Goal: Information Seeking & Learning: Learn about a topic

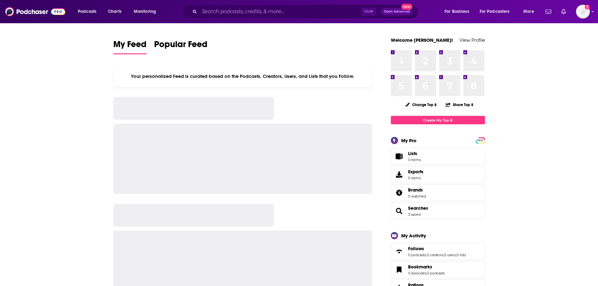
click at [238, 12] on input "Search podcasts, credits, & more..." at bounding box center [280, 12] width 162 height 10
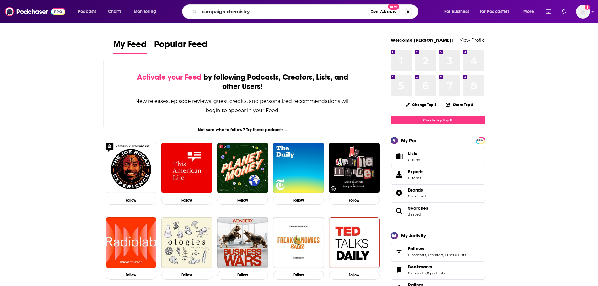
type input "campaign chemistry"
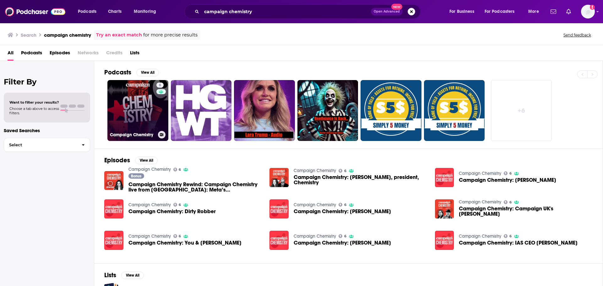
click at [143, 110] on link "6 Campaign Chemistry" at bounding box center [137, 110] width 61 height 61
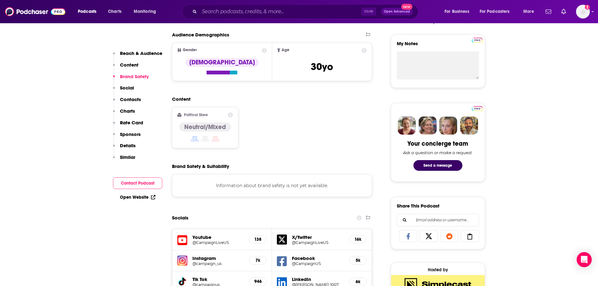
scroll to position [345, 0]
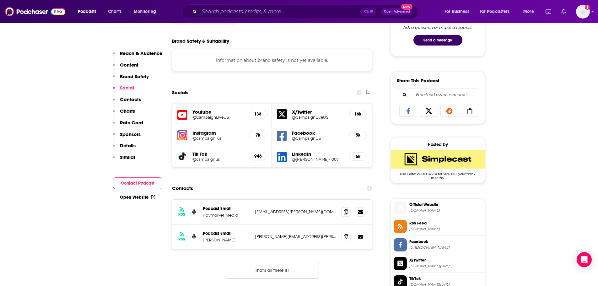
click at [224, 116] on h5 "@CampaignLiveUS" at bounding box center [218, 117] width 52 height 5
